Goal: Information Seeking & Learning: Learn about a topic

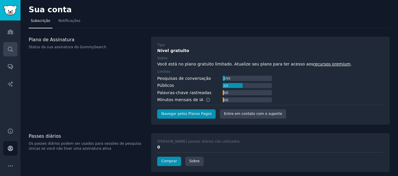
scroll to position [31, 0]
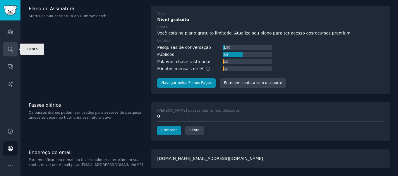
click at [10, 50] on icon "Barra lateral" at bounding box center [10, 49] width 6 height 6
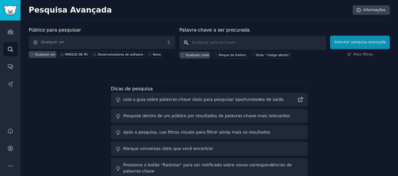
click at [205, 42] on input "text" at bounding box center [253, 43] width 147 height 14
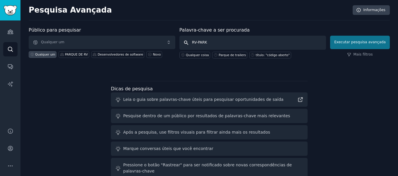
type input "RV-PARK"
click at [368, 42] on font "Executar pesquisa avançada" at bounding box center [361, 42] width 52 height 4
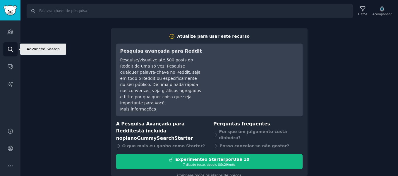
click at [13, 50] on icon "Barra lateral" at bounding box center [10, 49] width 6 height 6
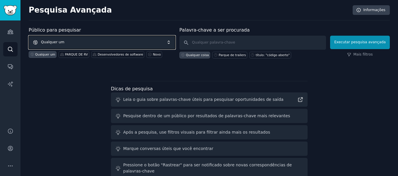
click at [99, 44] on span "Qualquer um" at bounding box center [102, 42] width 147 height 13
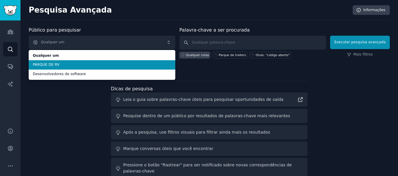
click at [88, 64] on span "PARQUE DE RV" at bounding box center [102, 64] width 139 height 5
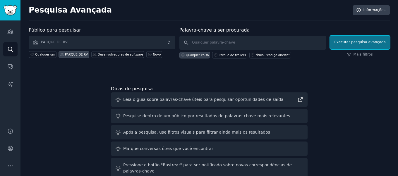
click at [350, 42] on font "Executar pesquisa avançada" at bounding box center [361, 42] width 52 height 4
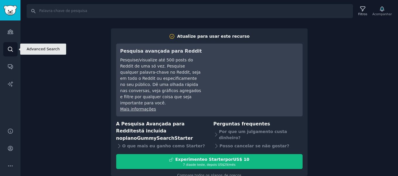
click at [12, 53] on link "Procurar" at bounding box center [10, 49] width 14 height 14
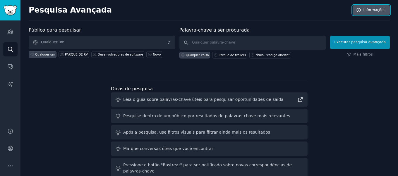
click at [374, 9] on font "Informações" at bounding box center [375, 10] width 22 height 4
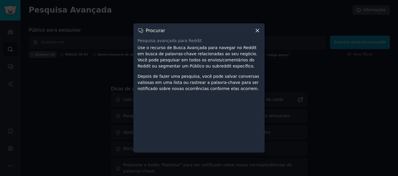
click at [258, 30] on icon at bounding box center [258, 31] width 6 height 6
